Goal: Transaction & Acquisition: Obtain resource

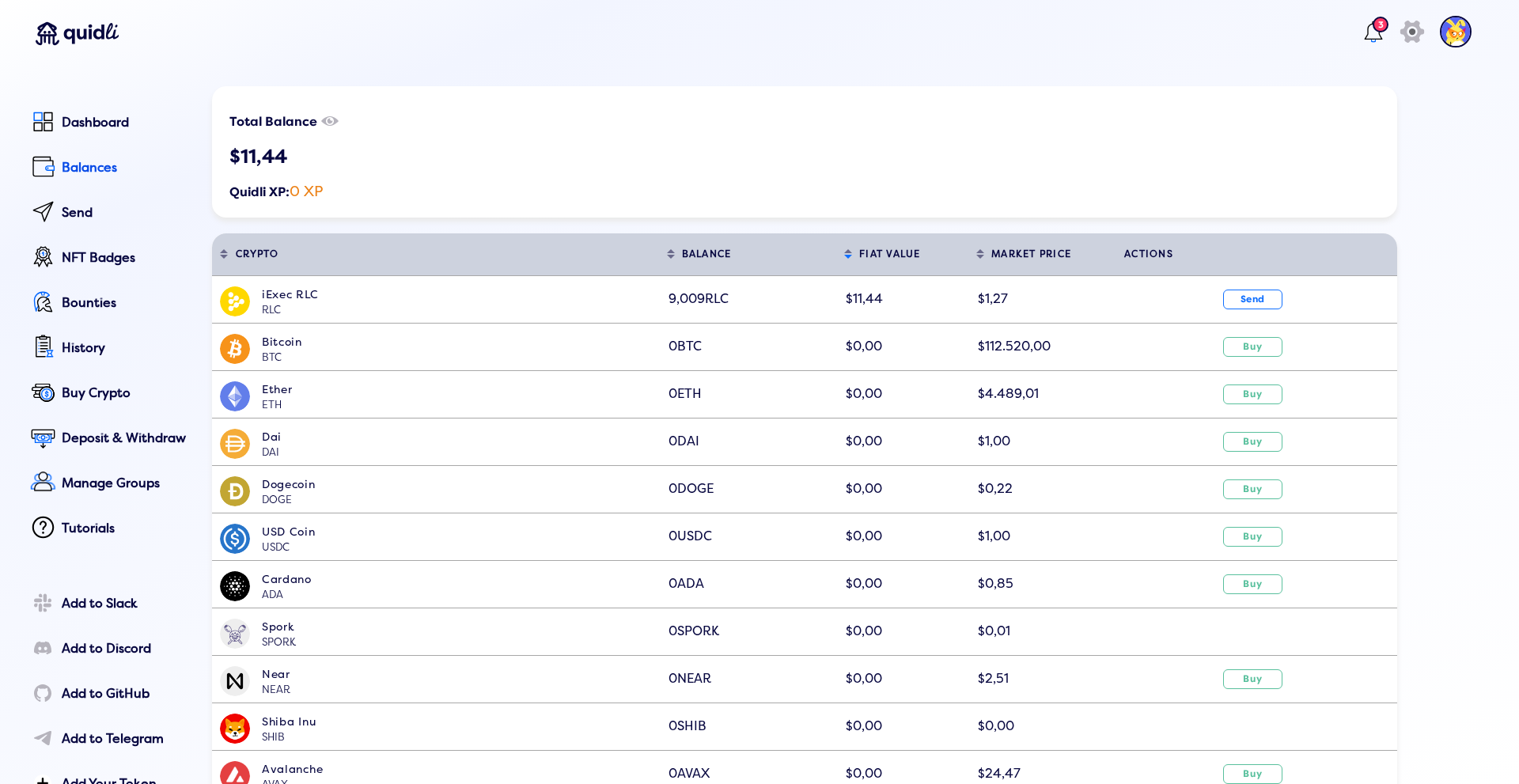
click at [1441, 38] on img at bounding box center [1456, 32] width 32 height 32
click at [1381, 138] on div "Profile" at bounding box center [1381, 143] width 144 height 24
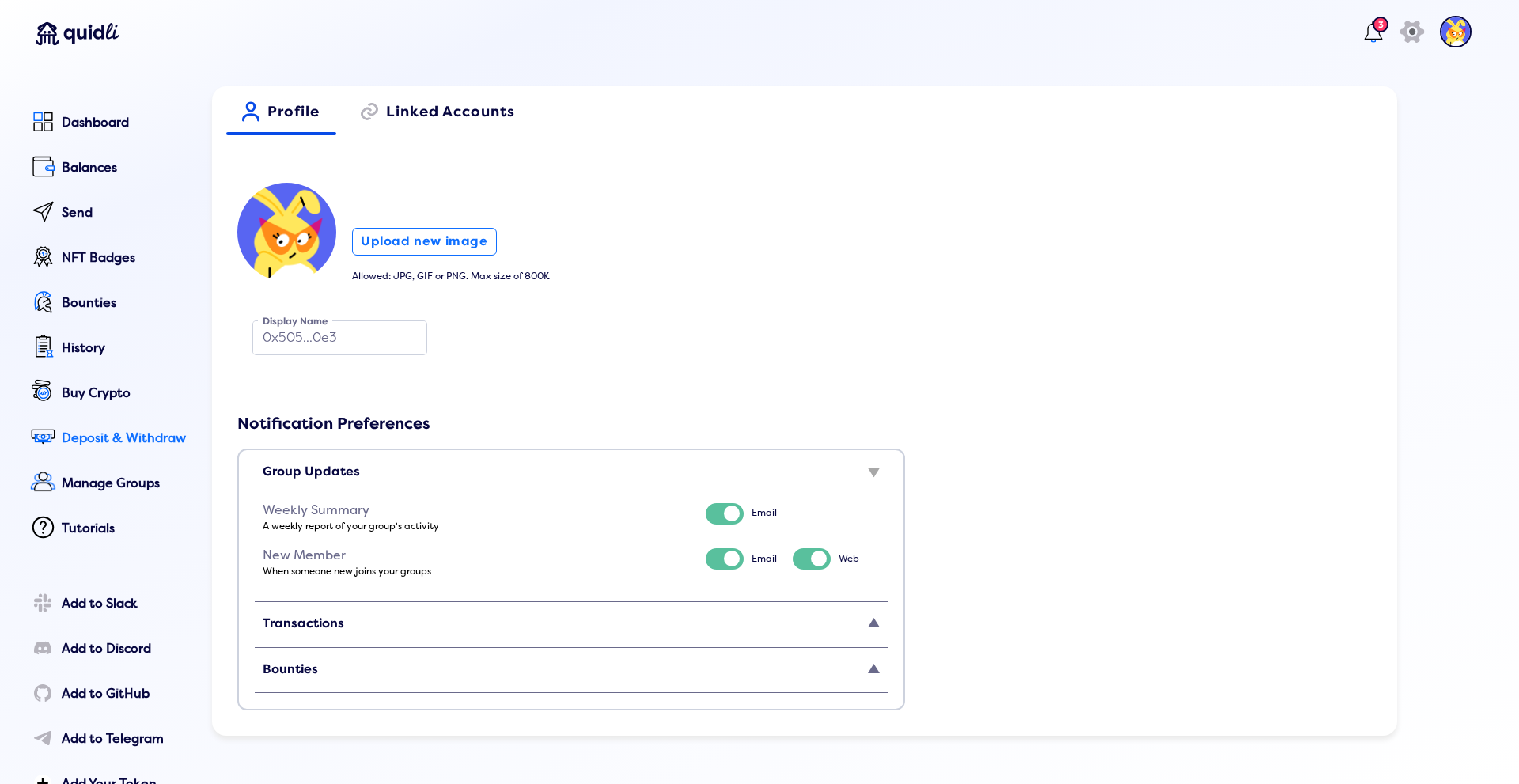
click at [76, 445] on div "Deposit & Withdraw" at bounding box center [126, 438] width 128 height 14
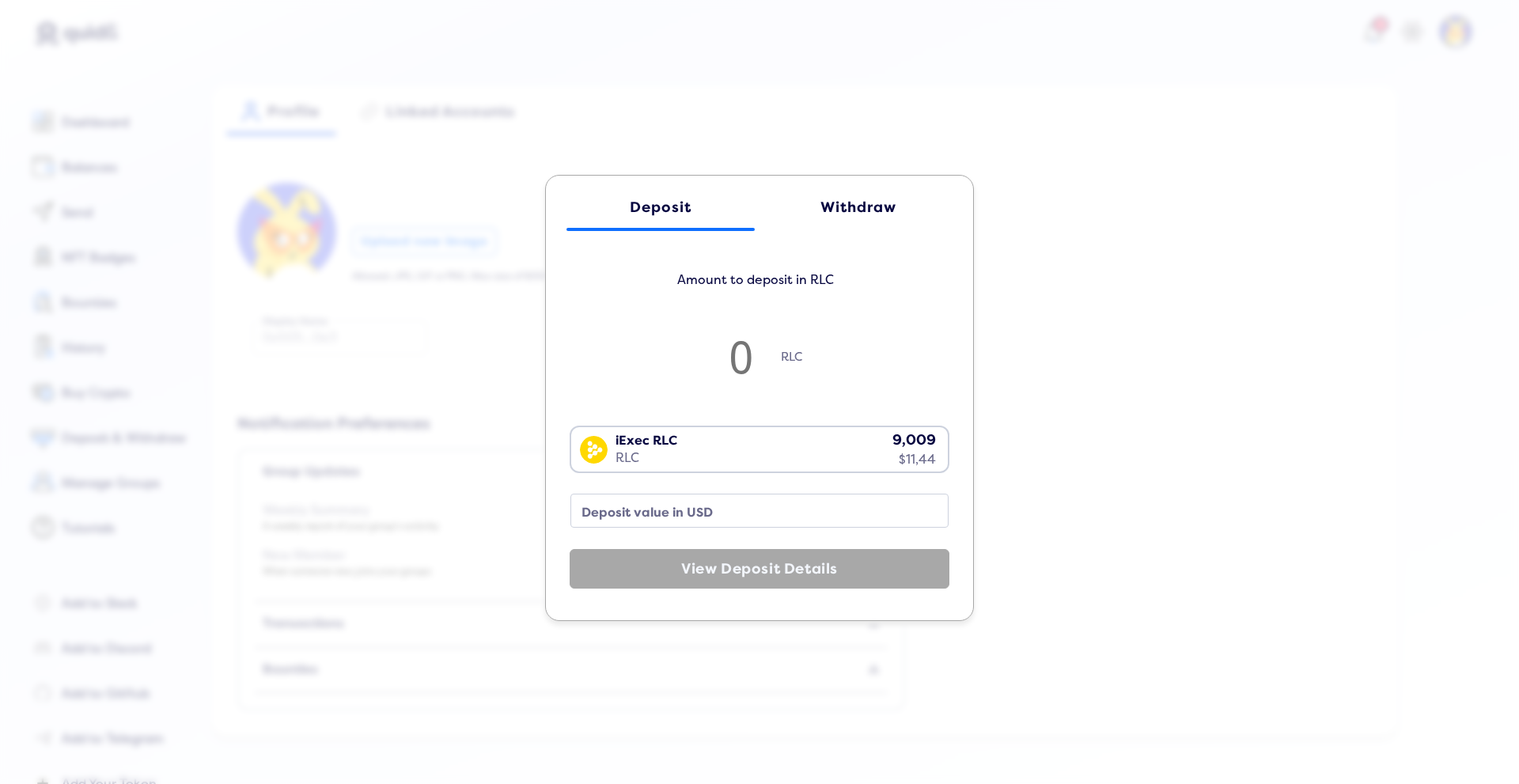
click at [742, 352] on input "number" at bounding box center [741, 356] width 79 height 52
type input "1"
type input "1.27"
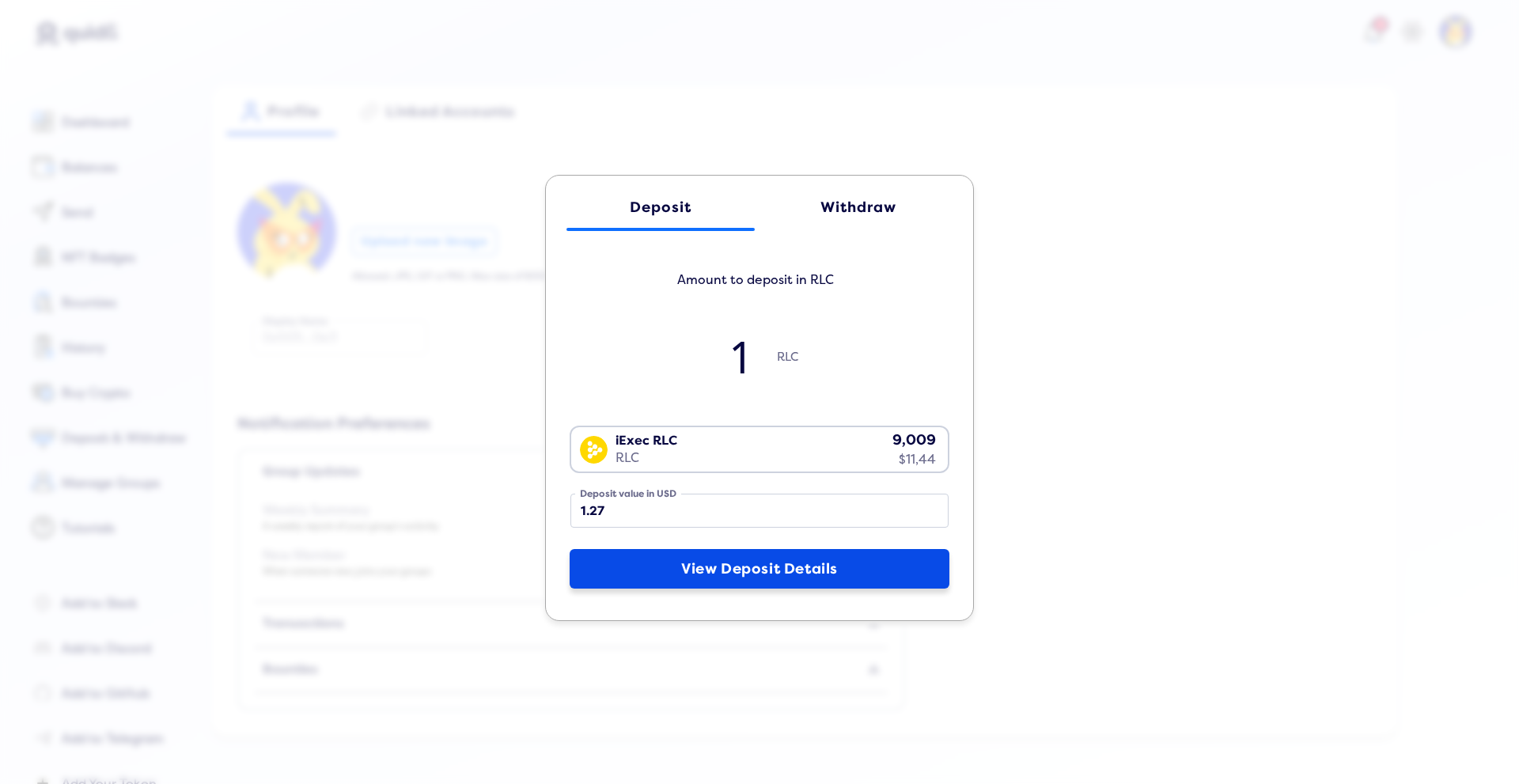
type input "1"
click at [694, 552] on button "View Deposit Details" at bounding box center [759, 568] width 380 height 39
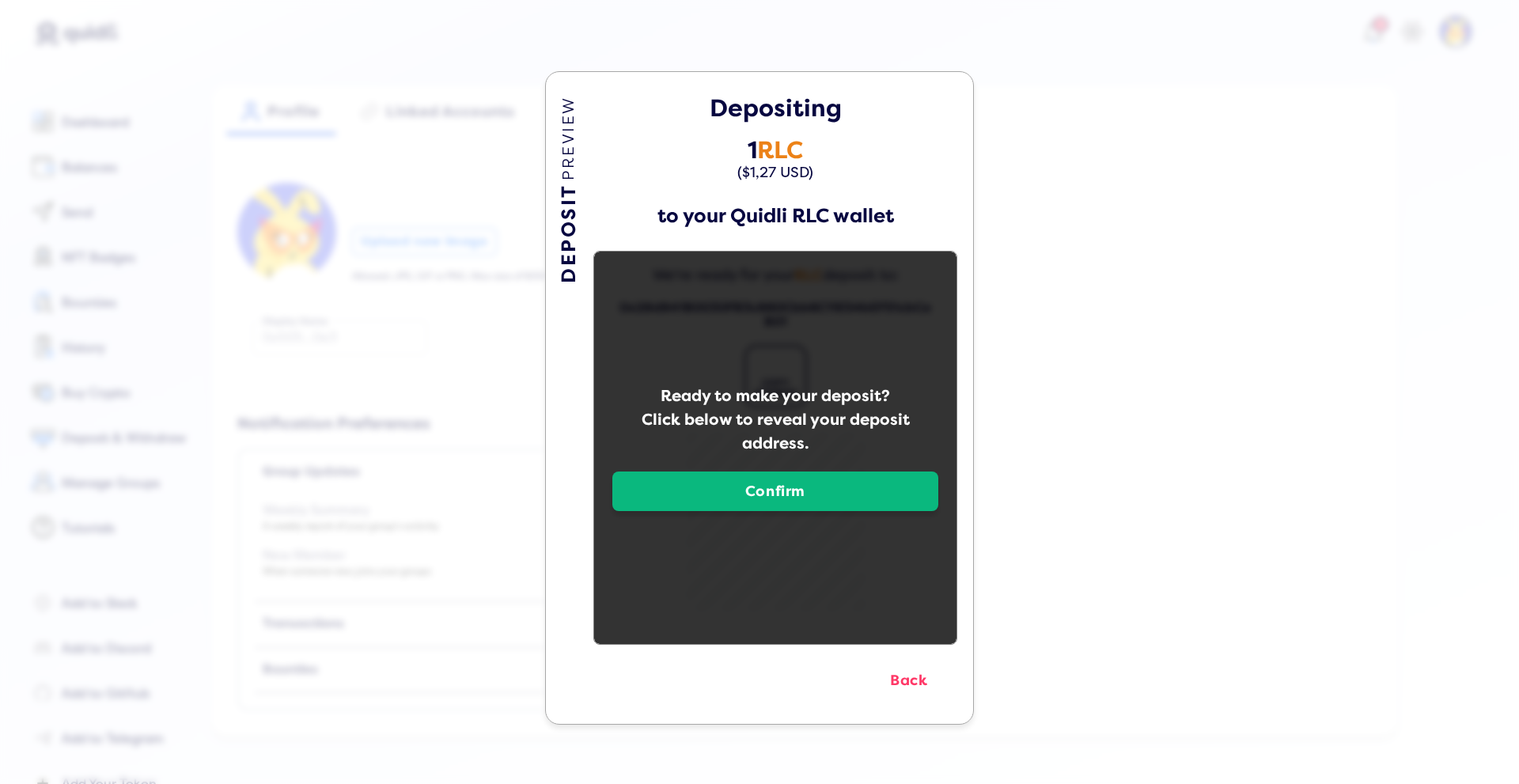
click at [721, 499] on button "Confirm" at bounding box center [775, 491] width 326 height 39
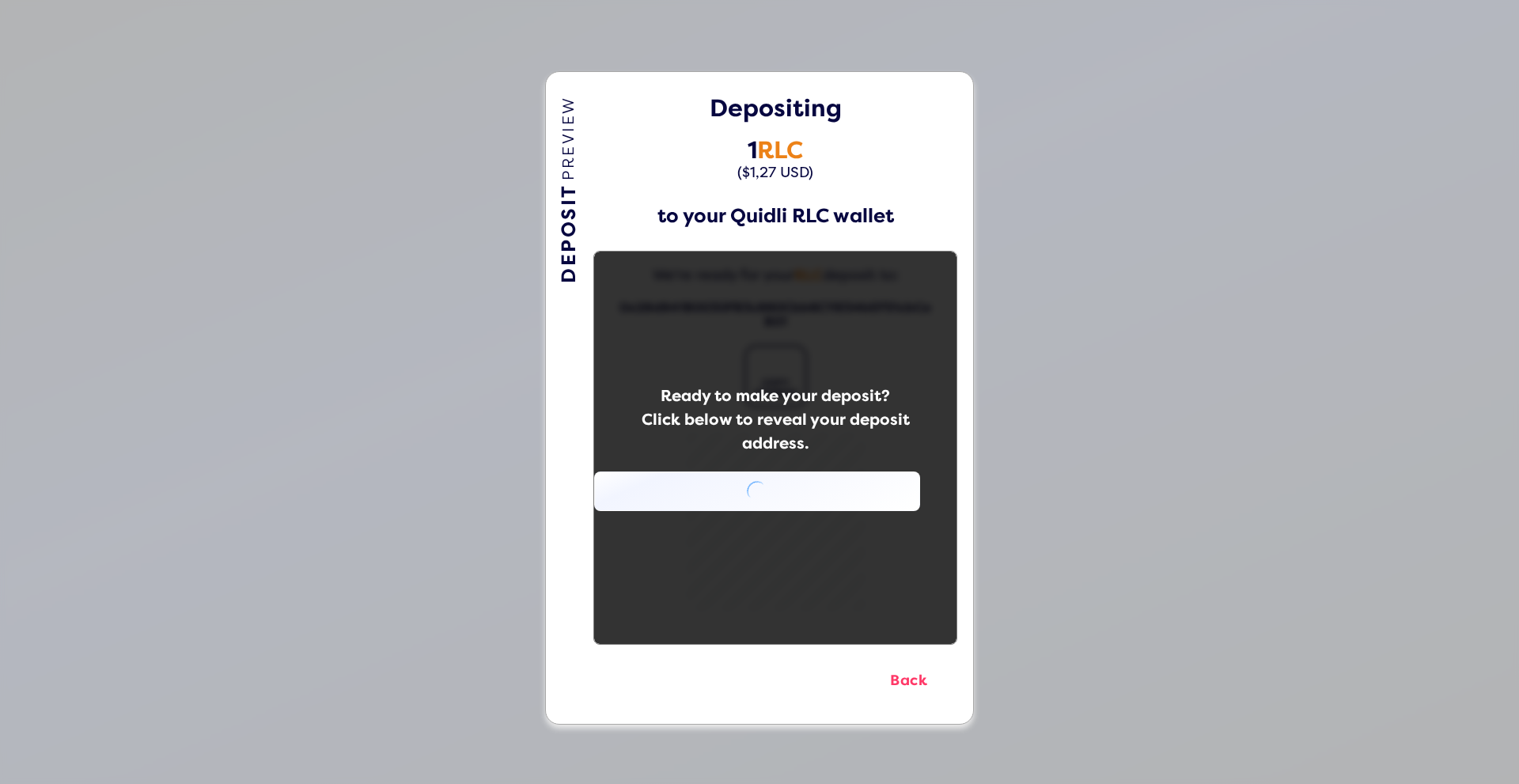
click at [654, 280] on div "Ready to make your deposit? Click below to reveal your deposit address." at bounding box center [776, 447] width 363 height 392
click at [720, 406] on div "Ready to make your deposit? Click below to reveal your deposit address." at bounding box center [776, 420] width 363 height 71
click at [910, 687] on button "Back" at bounding box center [909, 680] width 81 height 39
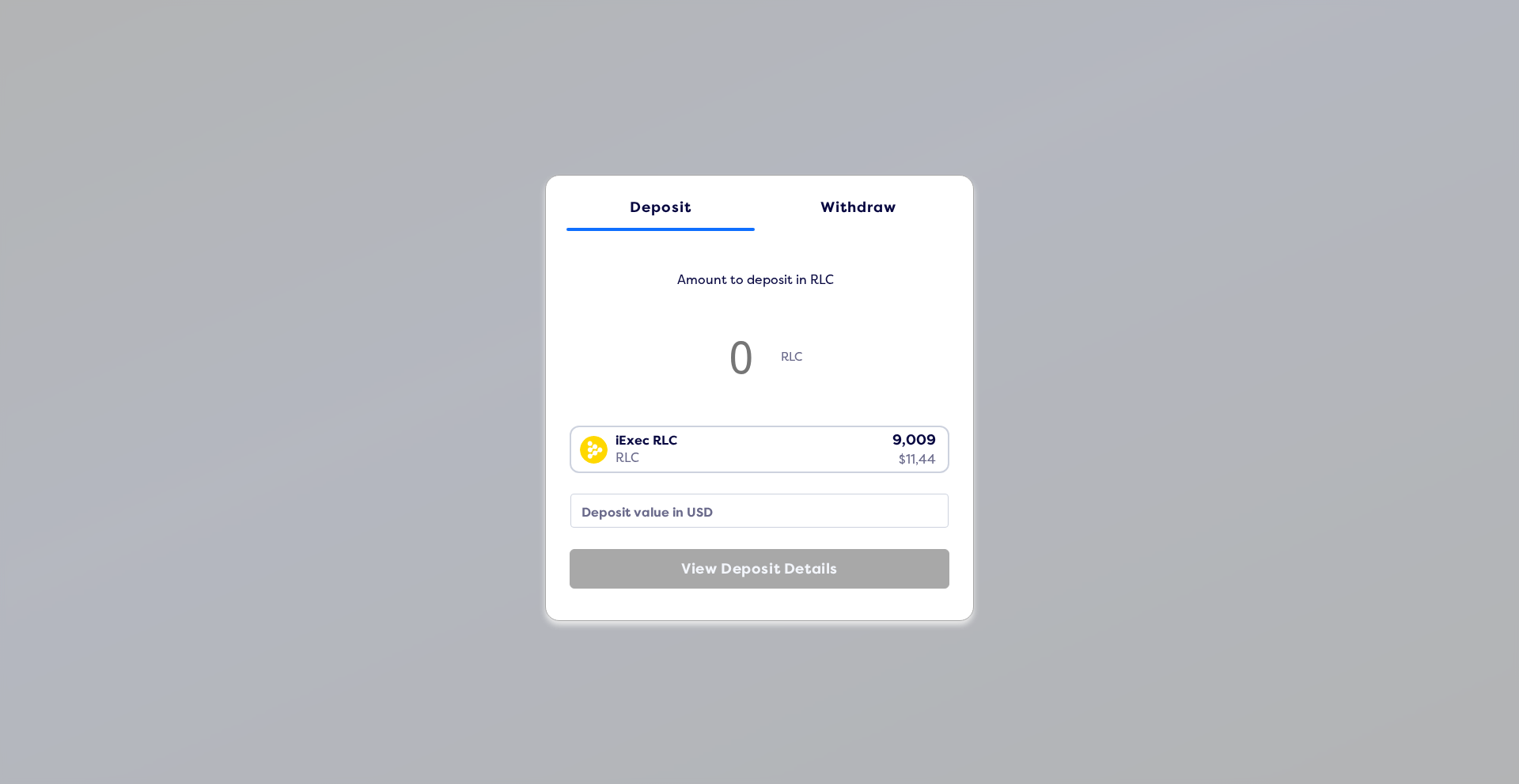
click at [731, 364] on input "number" at bounding box center [741, 356] width 79 height 52
type input "1"
type input "1.27"
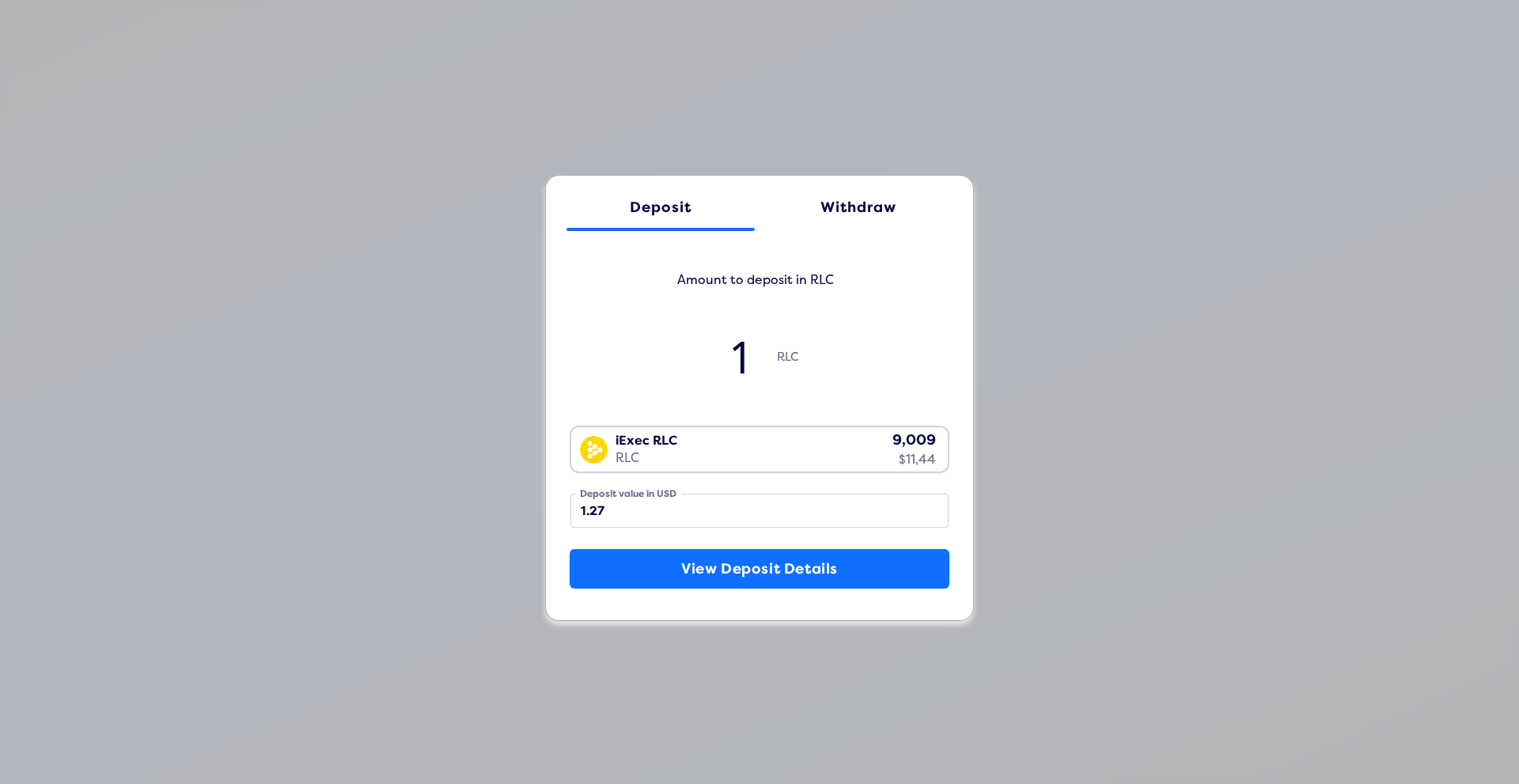
type input "15"
type input "19.05"
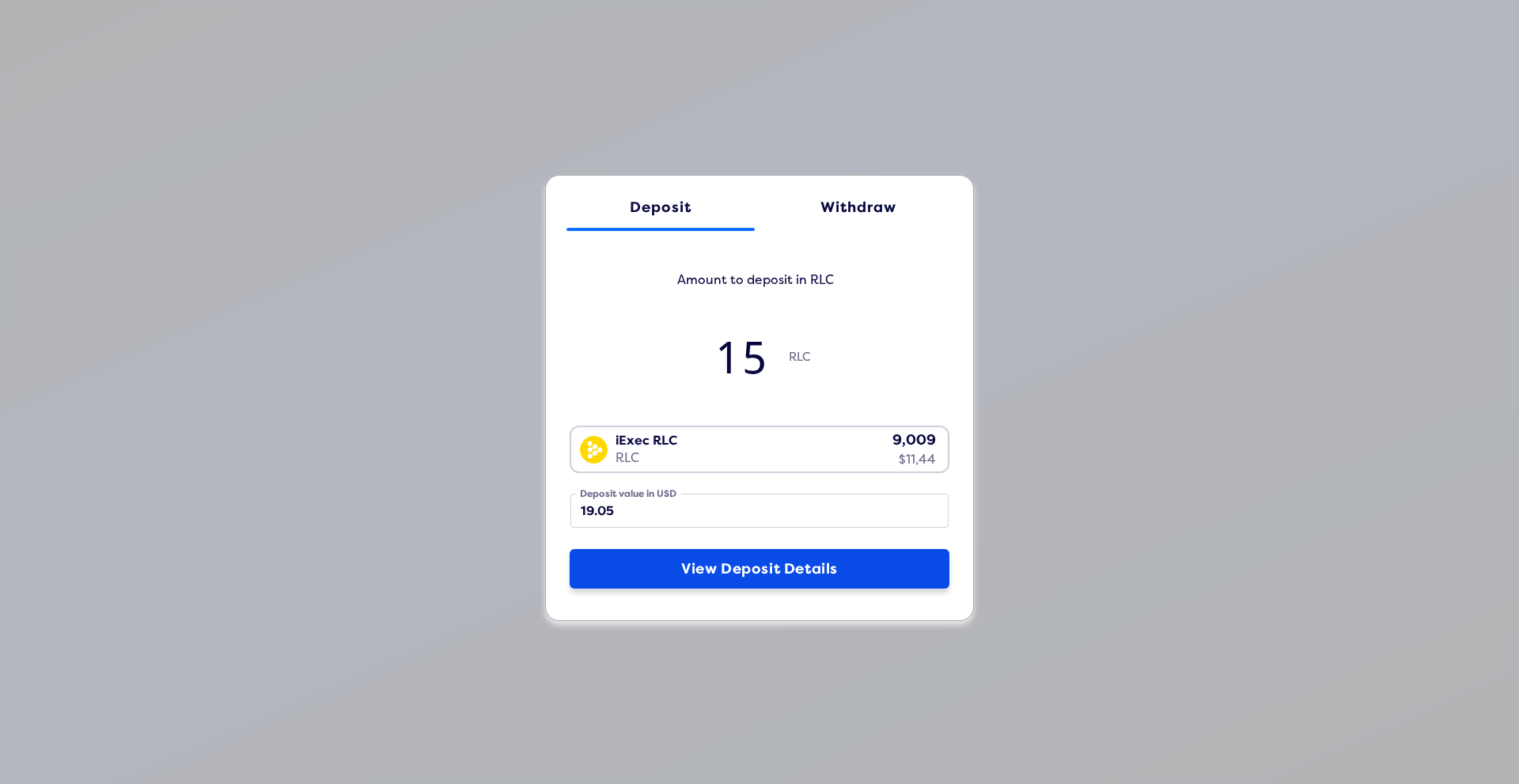
type input "15"
click at [658, 583] on button "View Deposit Details" at bounding box center [759, 568] width 380 height 39
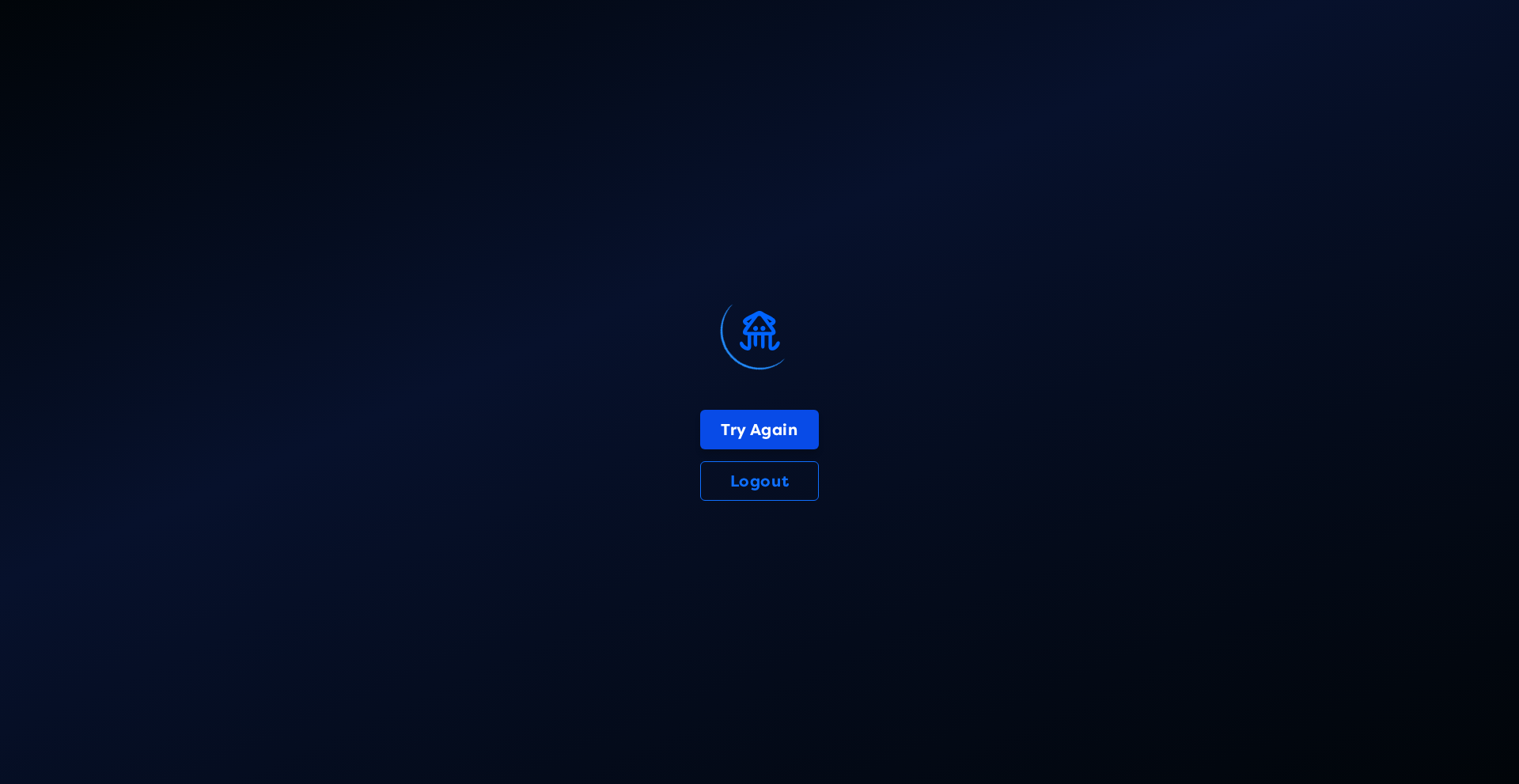
drag, startPoint x: 265, startPoint y: 338, endPoint x: 762, endPoint y: 425, distance: 504.6
click at [762, 425] on button "Try Again" at bounding box center [759, 429] width 118 height 39
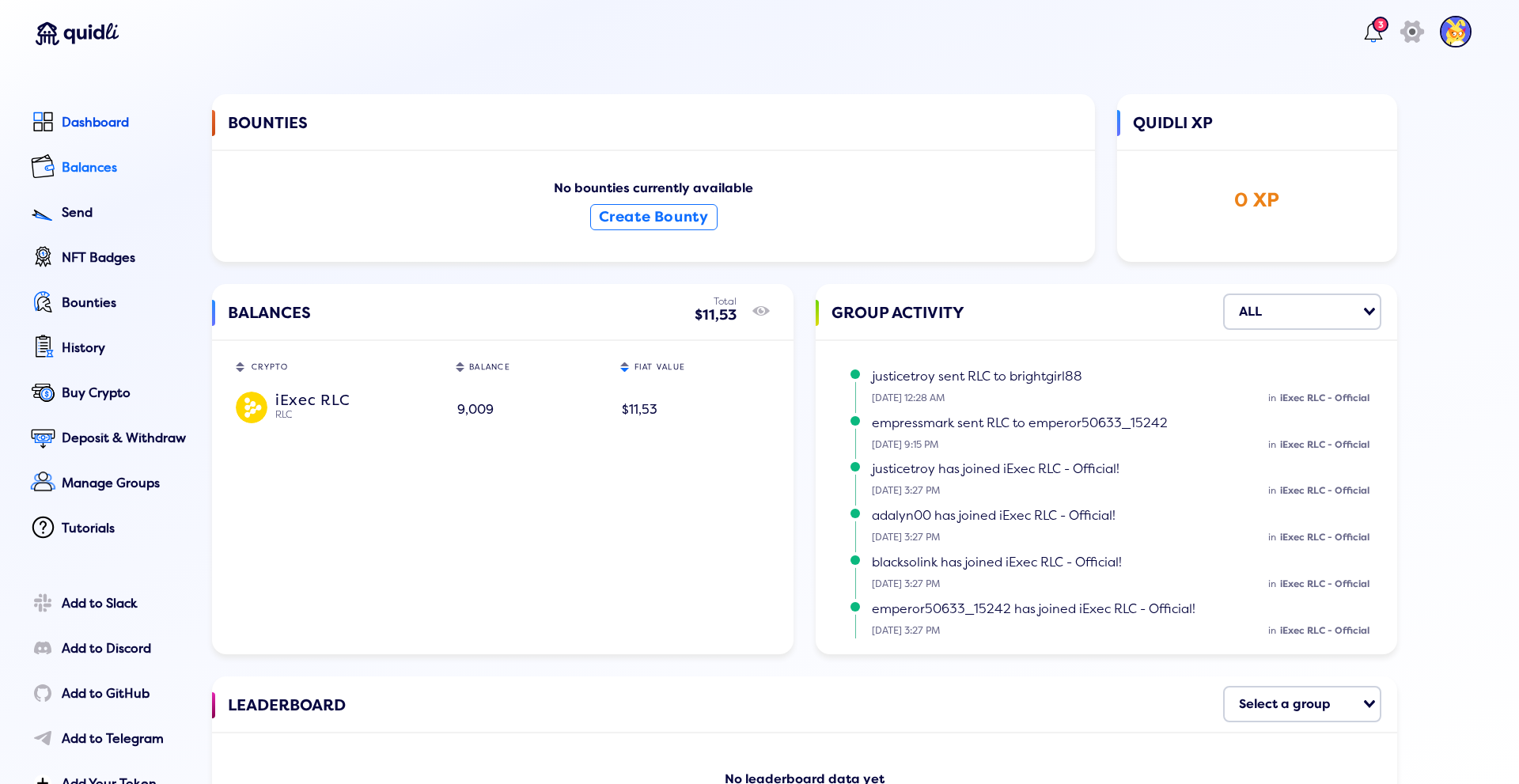
click at [76, 169] on div "Balances" at bounding box center [126, 167] width 128 height 14
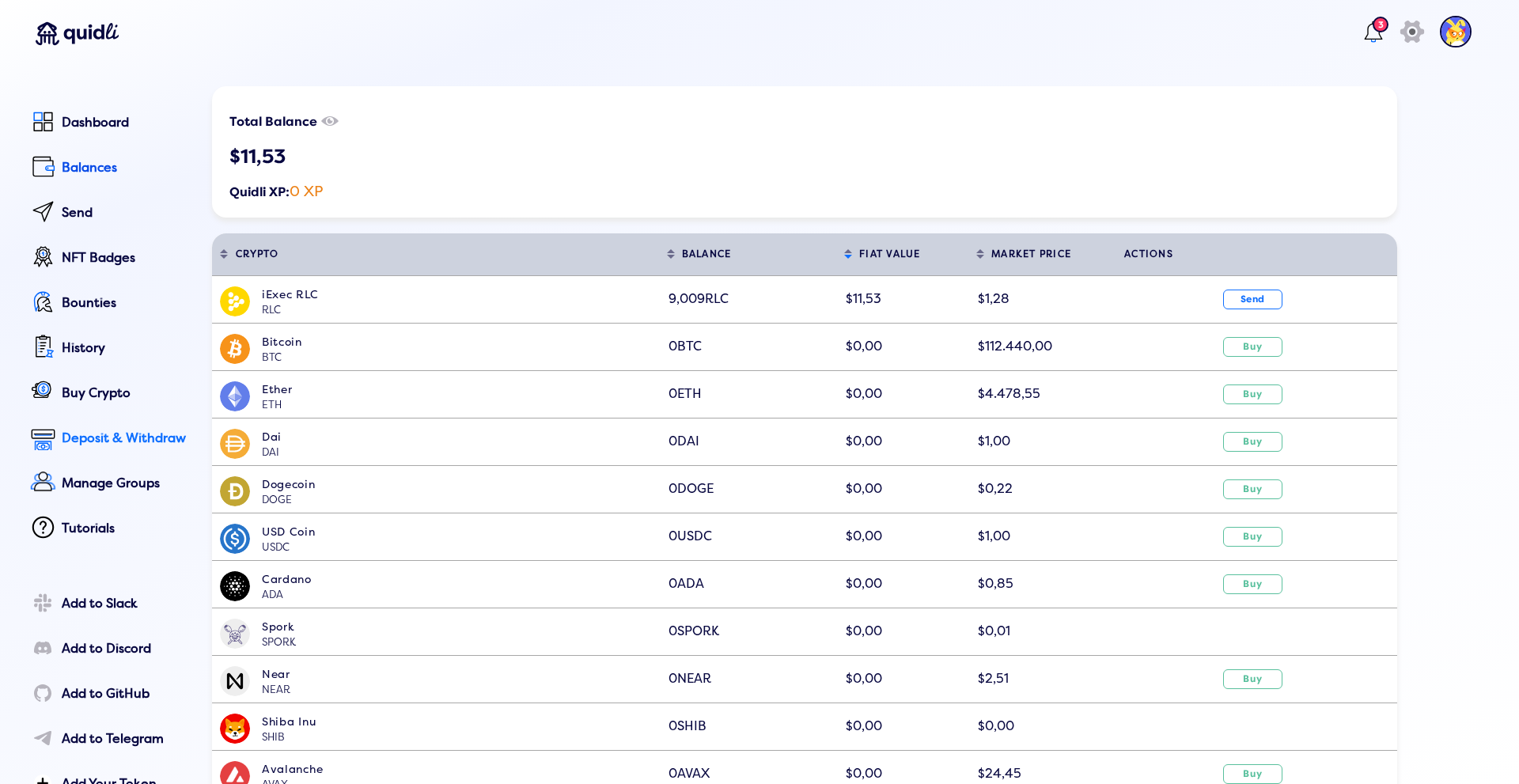
click at [97, 434] on div "Deposit & Withdraw" at bounding box center [126, 438] width 128 height 14
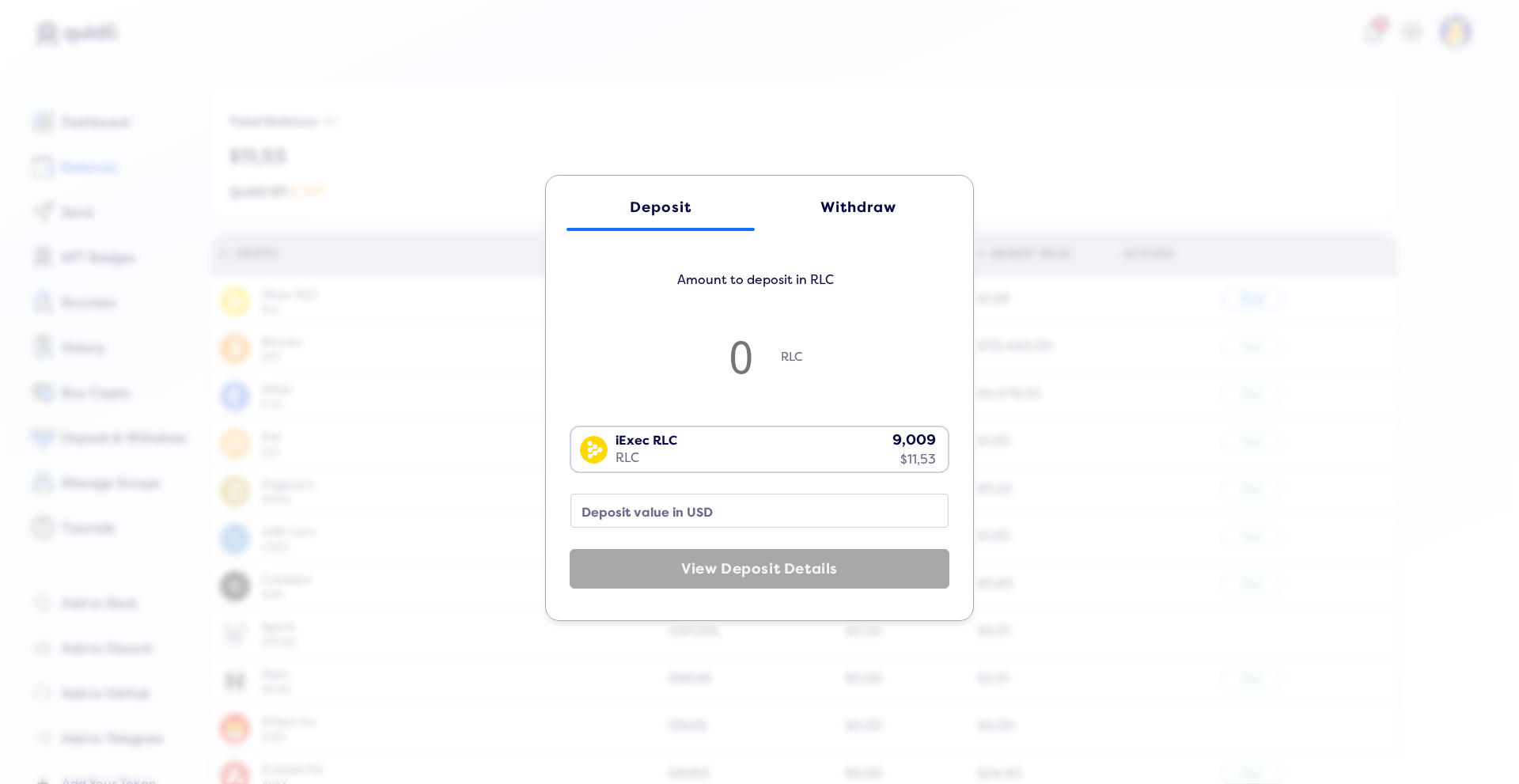
click at [731, 366] on input "number" at bounding box center [741, 356] width 79 height 52
type input "5"
type input "6.4"
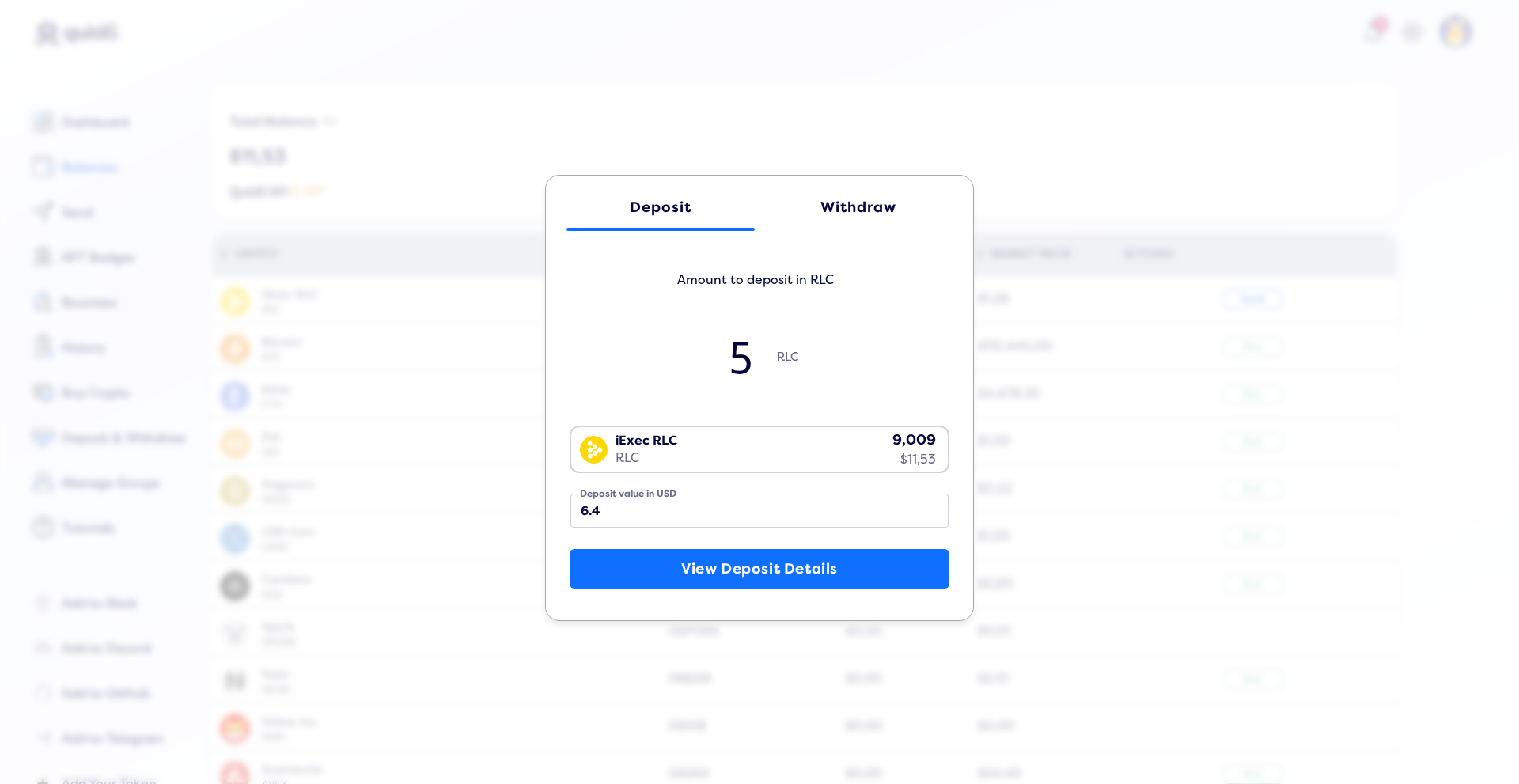
type input "5"
drag, startPoint x: 691, startPoint y: 594, endPoint x: 699, endPoint y: 574, distance: 21.5
click at [692, 594] on div "Deposit Withdraw Amount to deposit in RLC 5 RLC iExec RLC RLC 9,009 $11,53 Load…" at bounding box center [759, 398] width 395 height 398
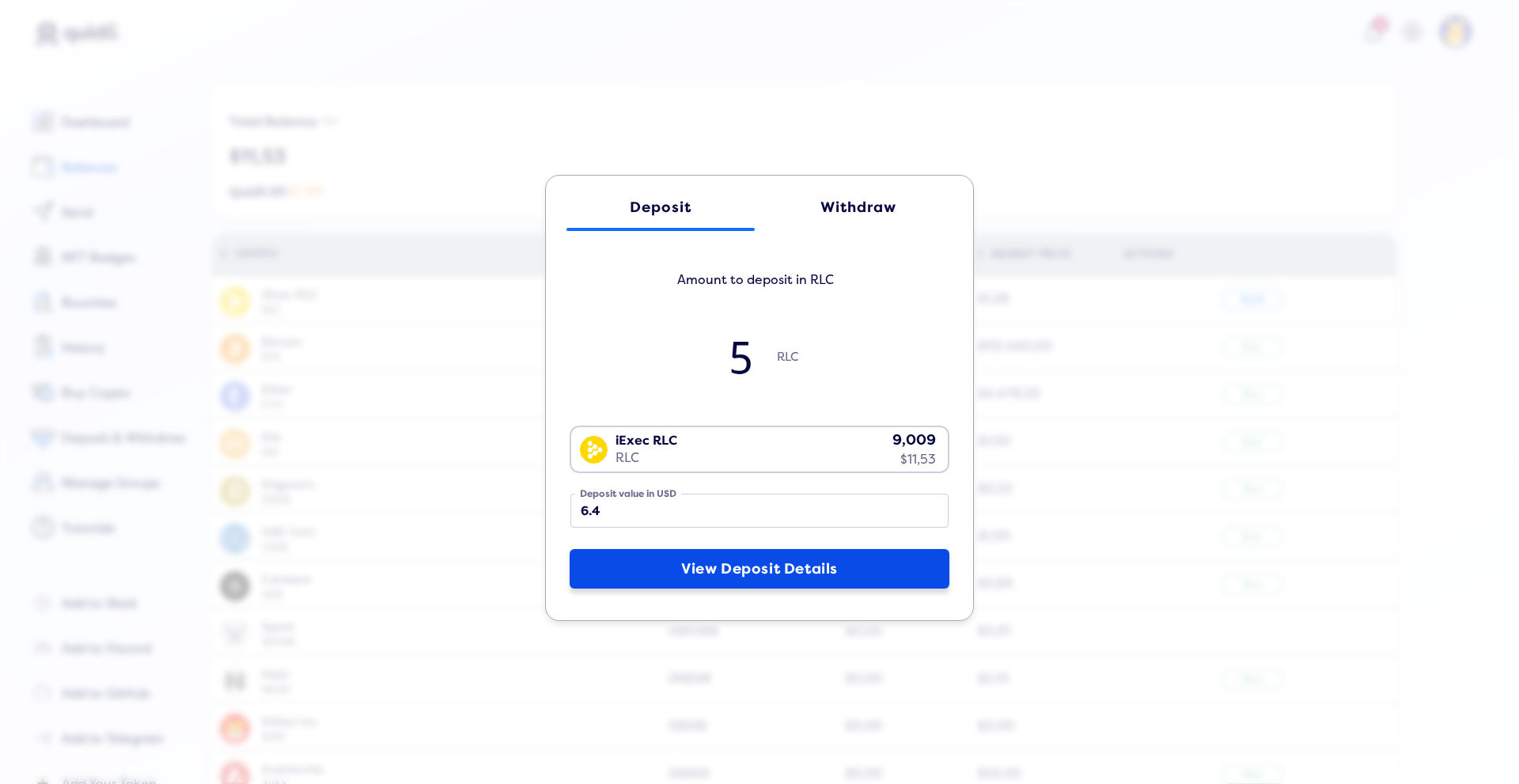
click at [699, 574] on button "View Deposit Details" at bounding box center [759, 568] width 380 height 39
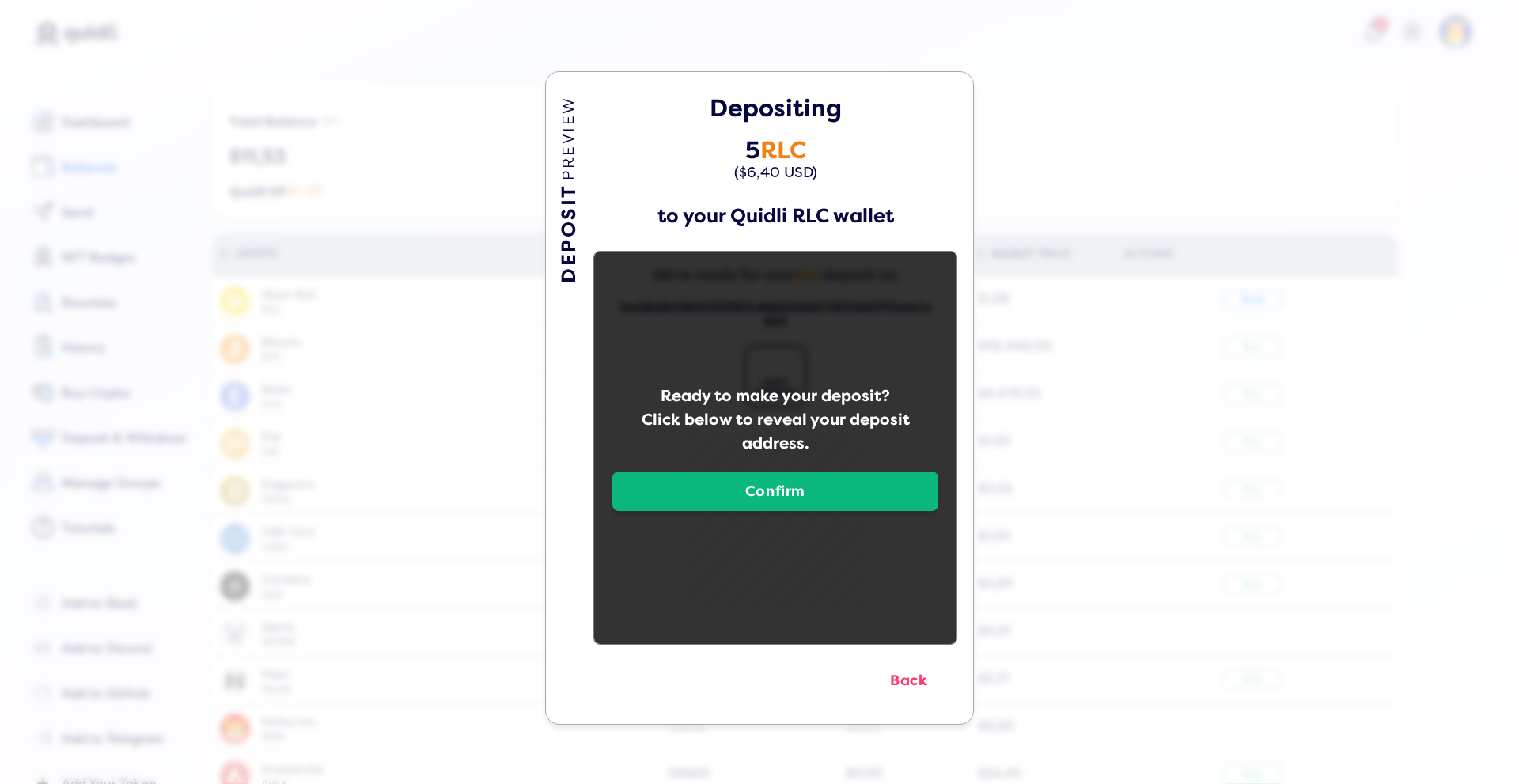
click at [715, 501] on button "Confirm" at bounding box center [775, 491] width 326 height 39
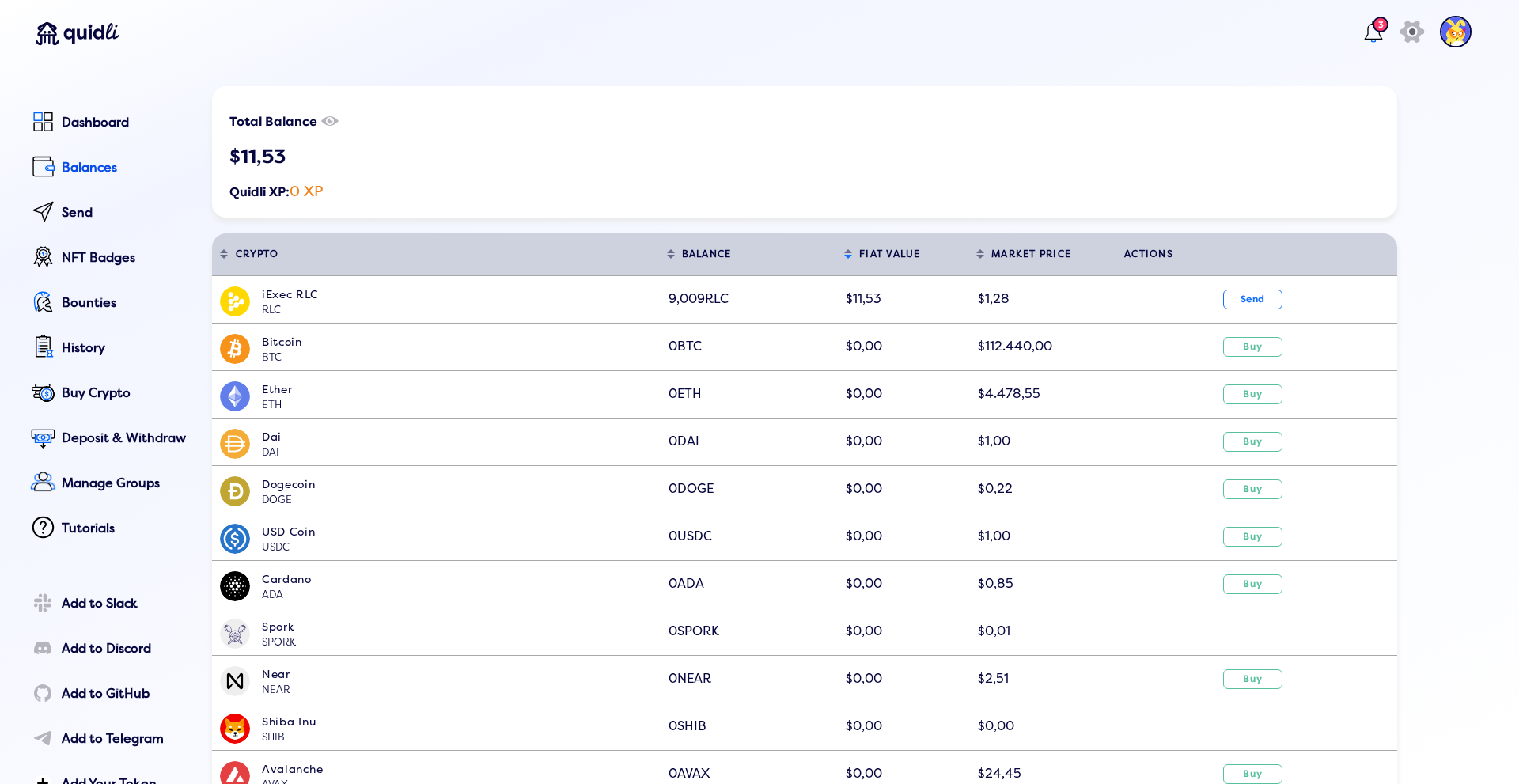
click at [1021, 123] on div "DEPOSIT PREVIEW Depositing 5 RLC ($6,40 USD) to your Quidli RLC wallet We're re…" at bounding box center [759, 383] width 1519 height 784
click at [123, 447] on link "Deposit & Withdraw" at bounding box center [107, 439] width 164 height 35
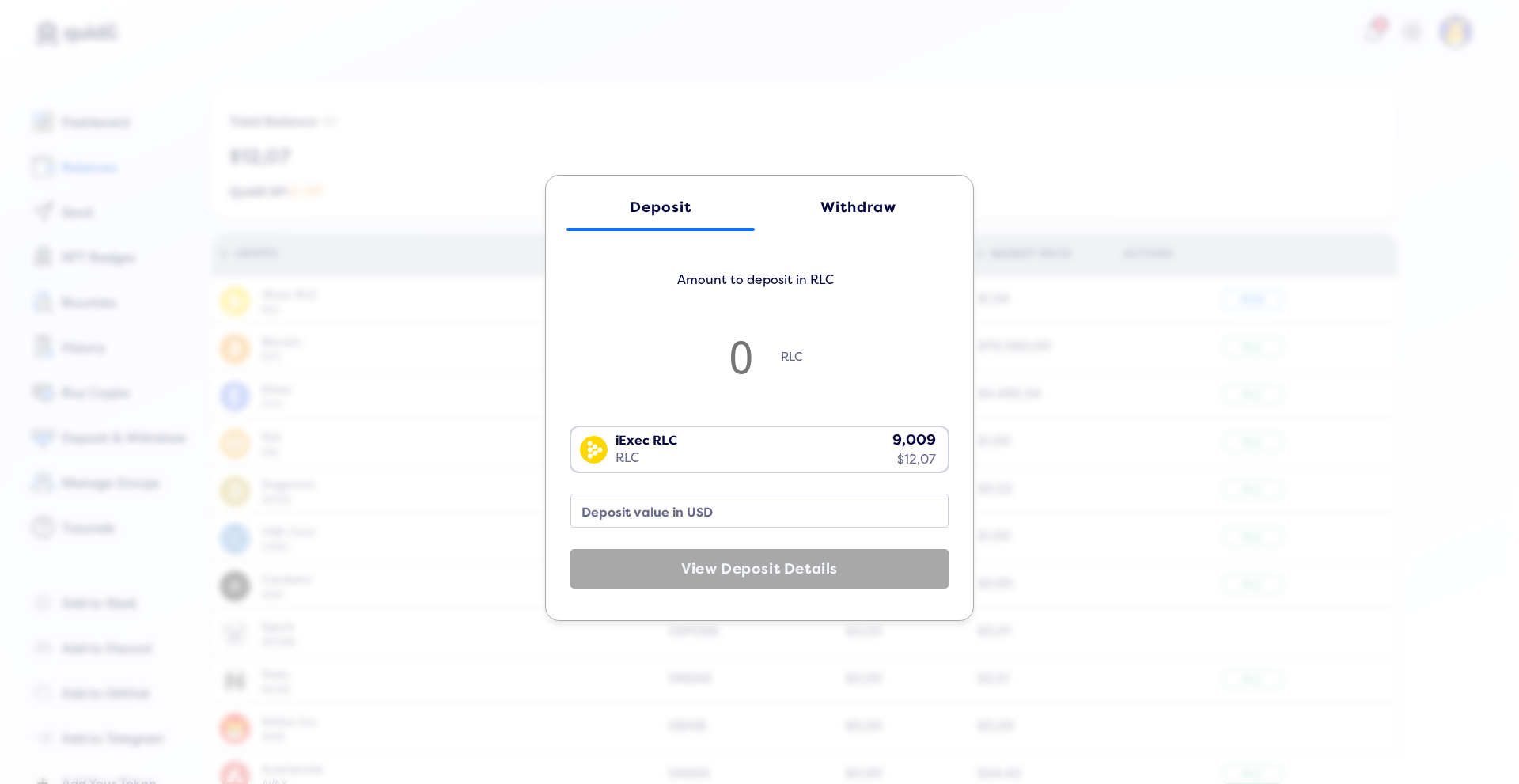
click at [735, 371] on input "number" at bounding box center [741, 356] width 79 height 52
type input "1"
type input "1.28"
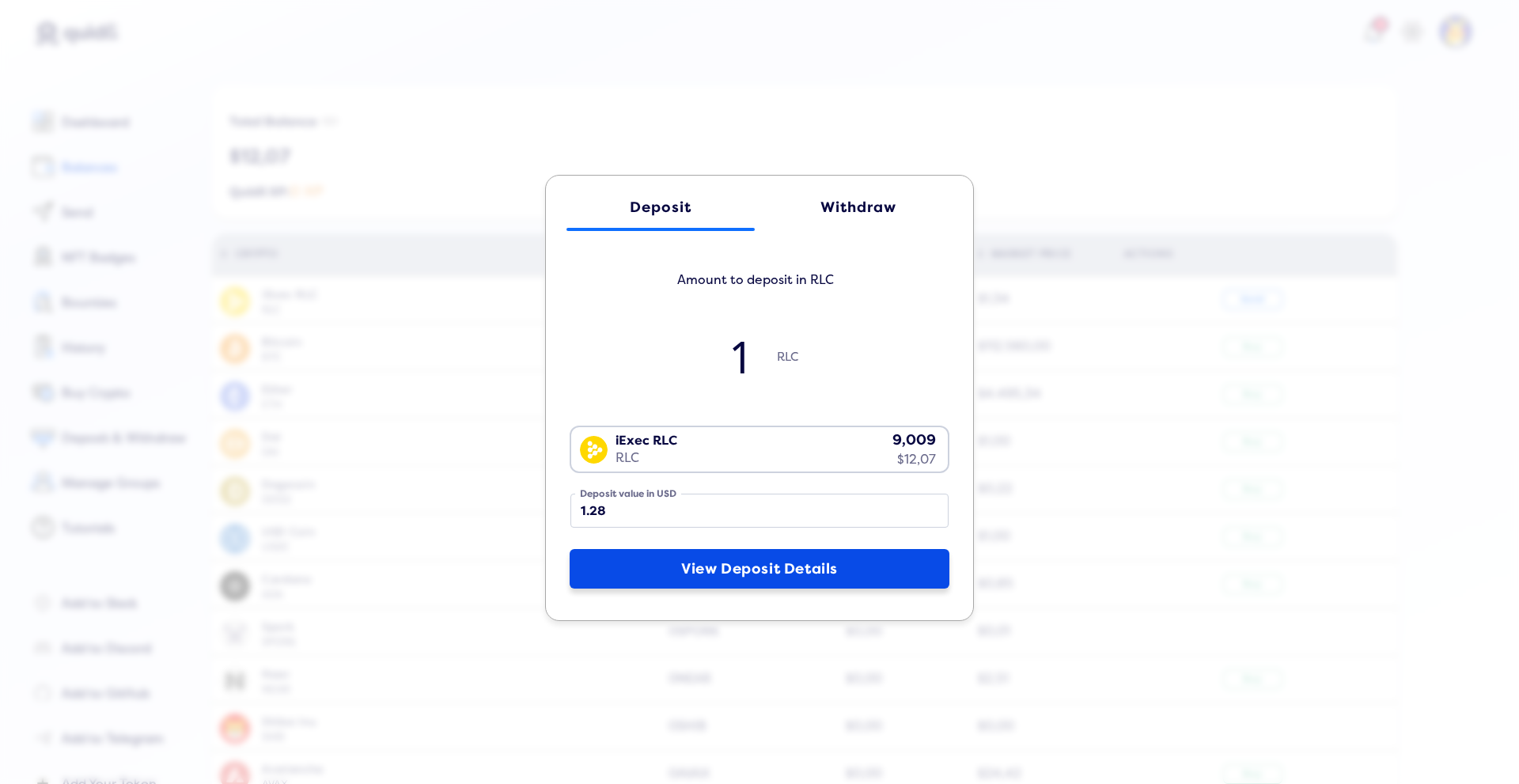
type input "1"
click at [694, 571] on button "View Deposit Details" at bounding box center [759, 568] width 380 height 39
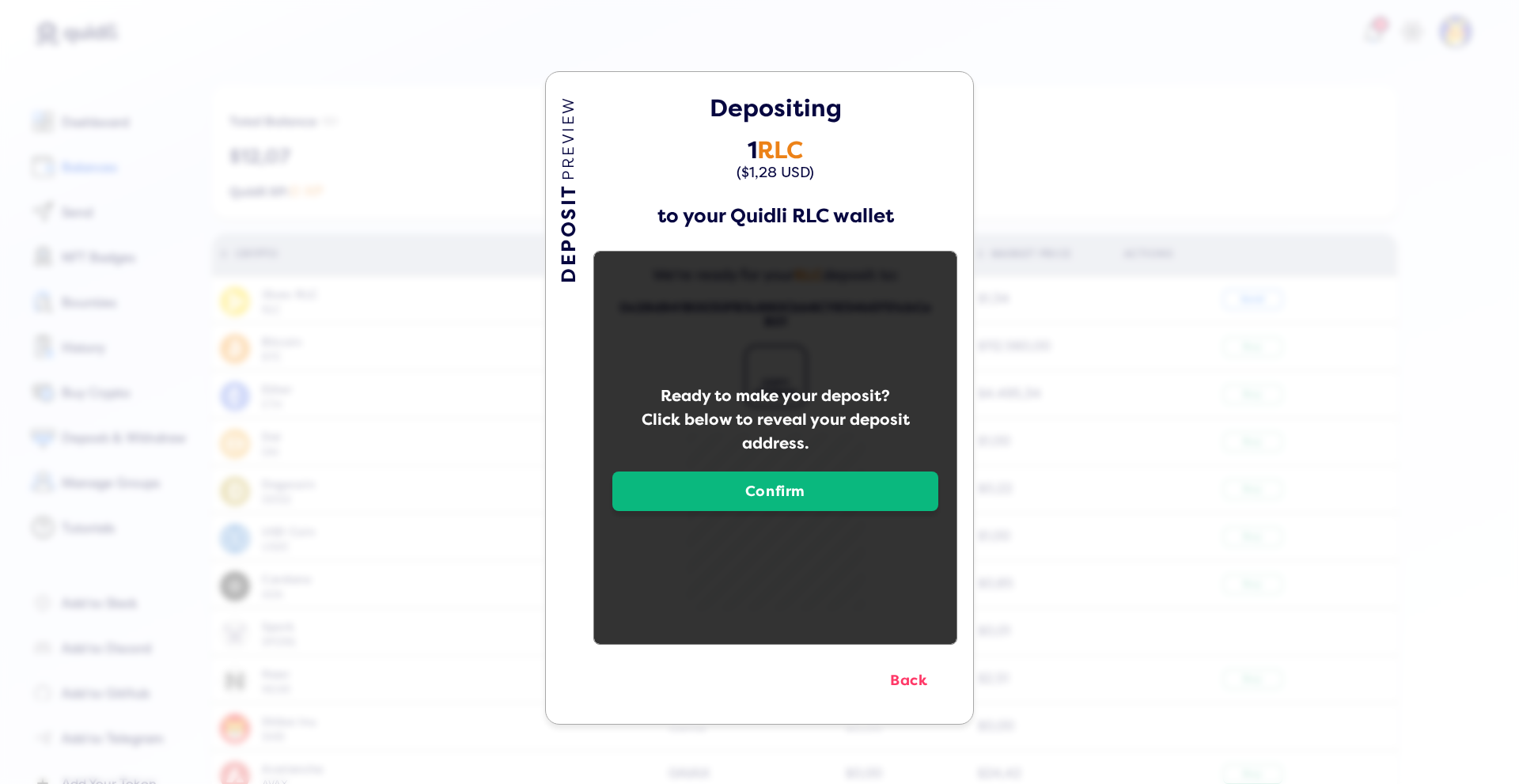
click at [752, 483] on button "Confirm" at bounding box center [775, 491] width 326 height 39
